Goal: Find specific page/section: Find specific page/section

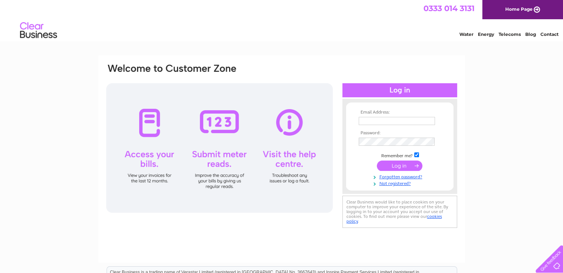
type input "[EMAIL_ADDRESS][DOMAIN_NAME]"
click at [368, 160] on td at bounding box center [400, 166] width 86 height 14
click at [393, 165] on input "submit" at bounding box center [400, 166] width 46 height 10
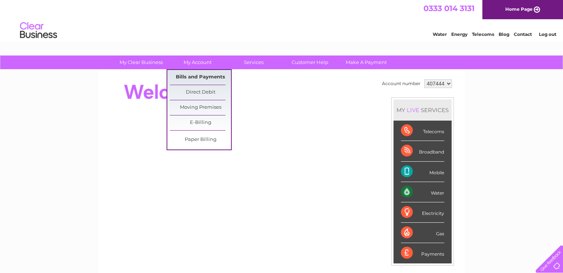
click at [188, 74] on link "Bills and Payments" at bounding box center [200, 77] width 61 height 15
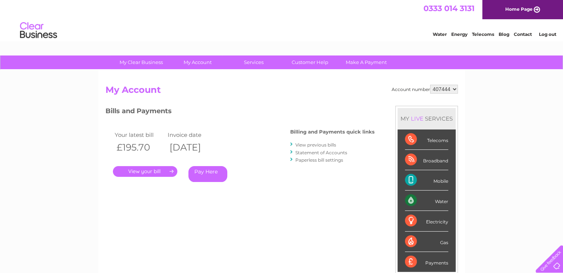
click at [159, 166] on link "." at bounding box center [145, 171] width 64 height 11
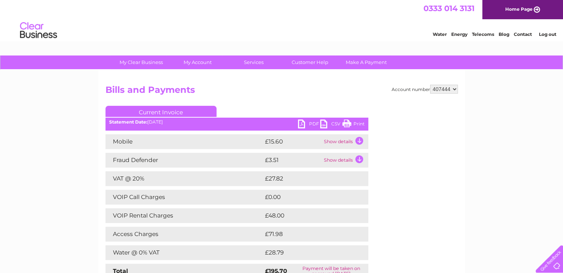
click at [300, 125] on link "PDF" at bounding box center [309, 124] width 22 height 11
